Goal: Transaction & Acquisition: Download file/media

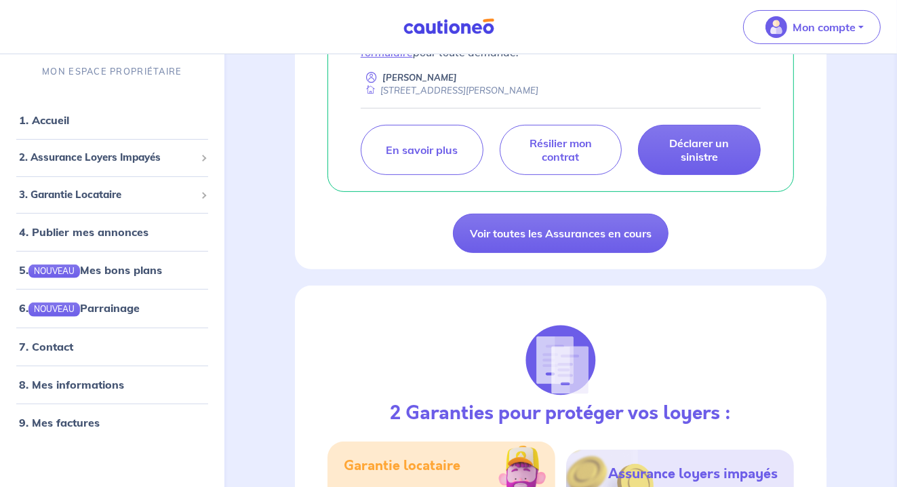
scroll to position [287, 0]
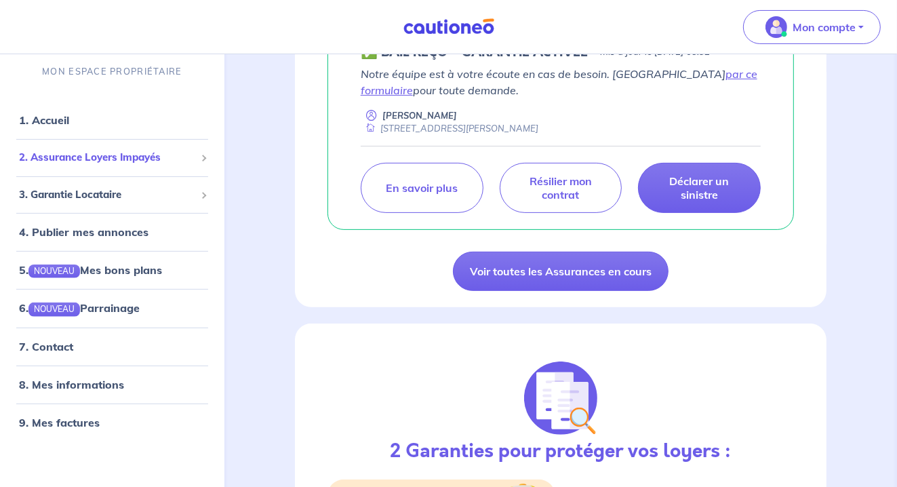
click at [202, 159] on span at bounding box center [202, 158] width 7 height 7
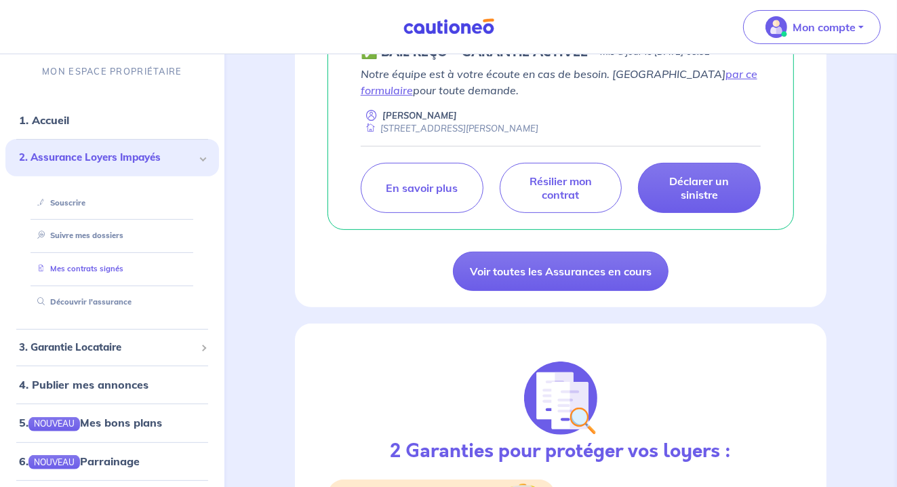
click at [61, 267] on link "Mes contrats signés" at bounding box center [77, 268] width 91 height 9
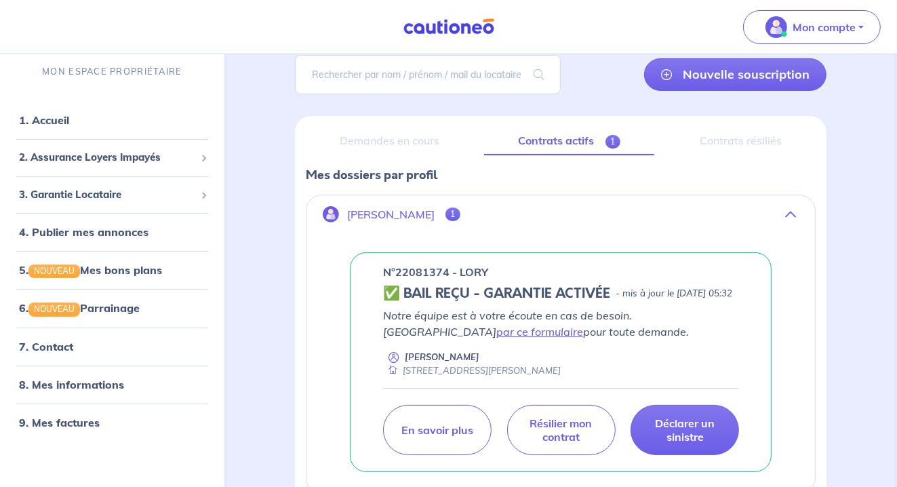
scroll to position [211, 0]
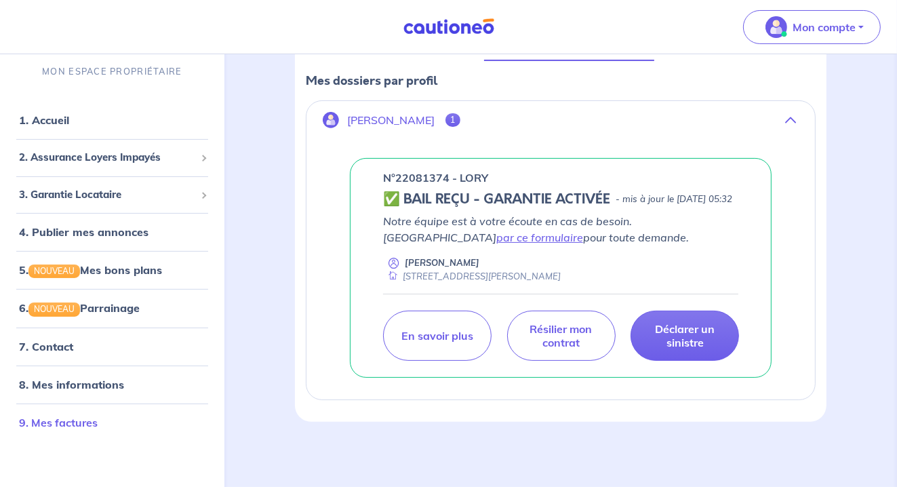
click at [50, 423] on link "9. Mes factures" at bounding box center [58, 422] width 79 height 14
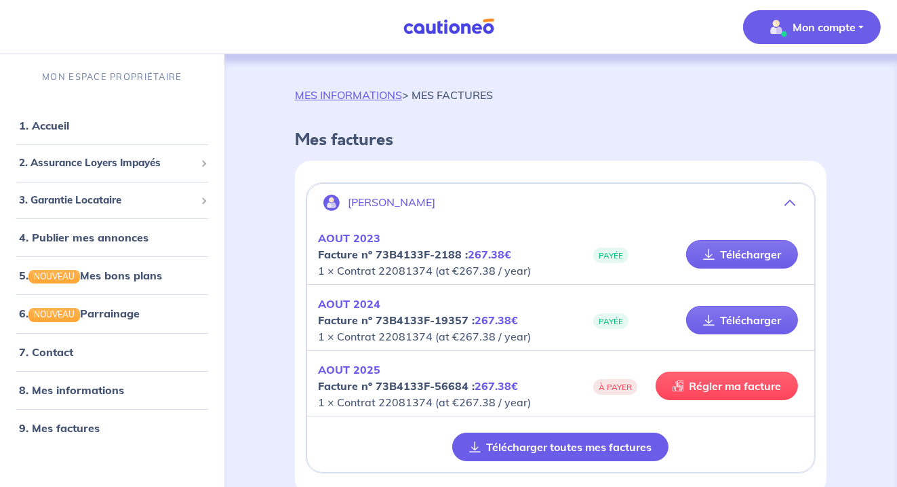
click at [531, 447] on button "Télécharger toutes mes factures" at bounding box center [560, 446] width 216 height 28
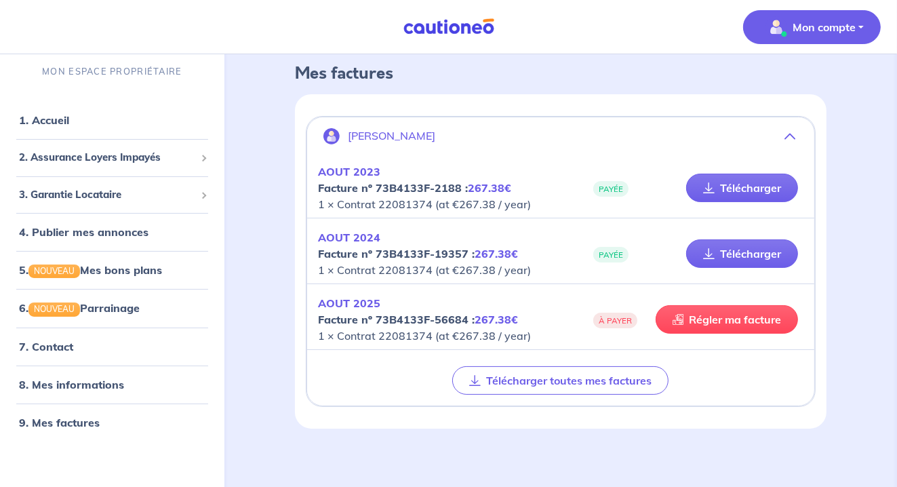
scroll to position [71, 0]
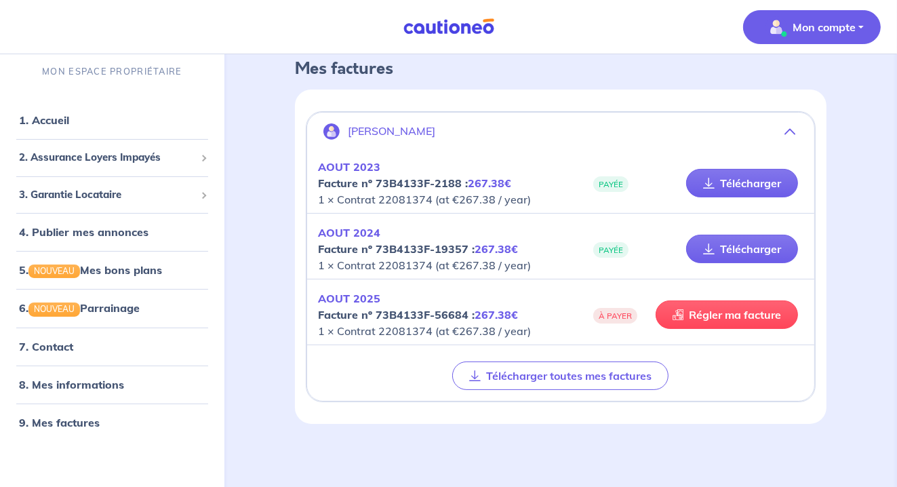
click at [860, 24] on button "Mon compte" at bounding box center [812, 27] width 138 height 34
click at [783, 115] on link "Me déconnecter" at bounding box center [797, 117] width 109 height 22
